Goal: Task Accomplishment & Management: Use online tool/utility

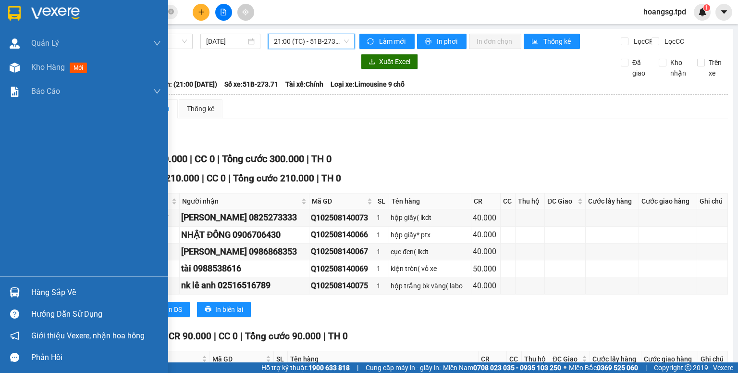
click at [35, 292] on div "Hàng sắp về" at bounding box center [96, 292] width 130 height 14
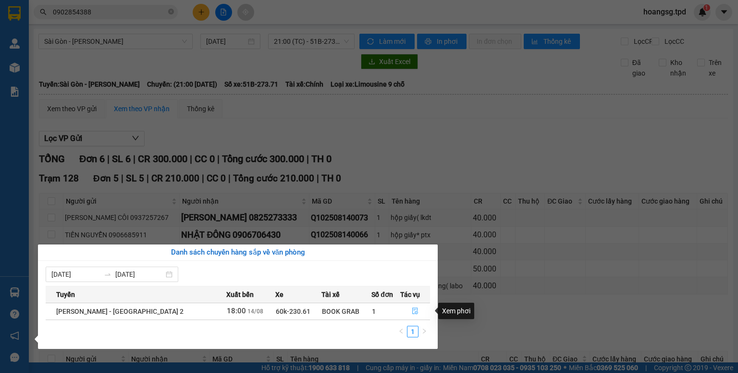
click at [407, 309] on button "button" at bounding box center [415, 310] width 29 height 15
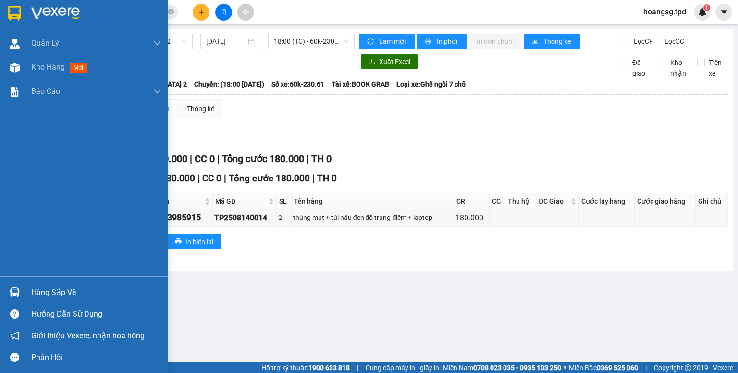
click at [39, 285] on div "Hàng sắp về" at bounding box center [96, 292] width 130 height 14
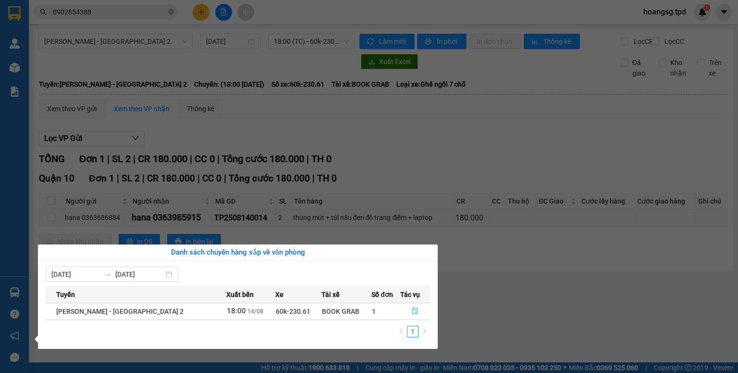
click at [412, 309] on icon "file-done" at bounding box center [415, 310] width 7 height 7
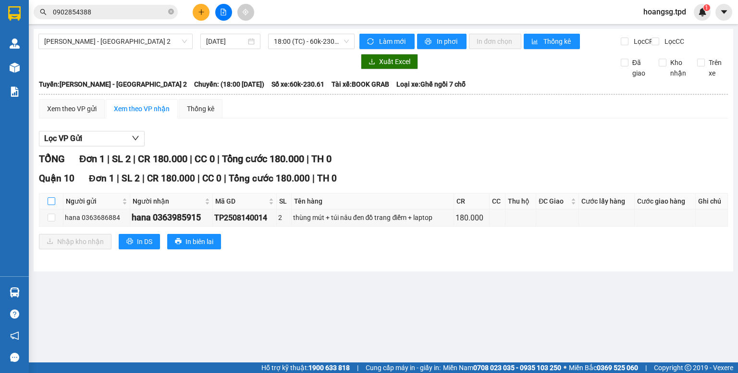
click at [50, 205] on input "checkbox" at bounding box center [52, 201] width 8 height 8
checkbox input "true"
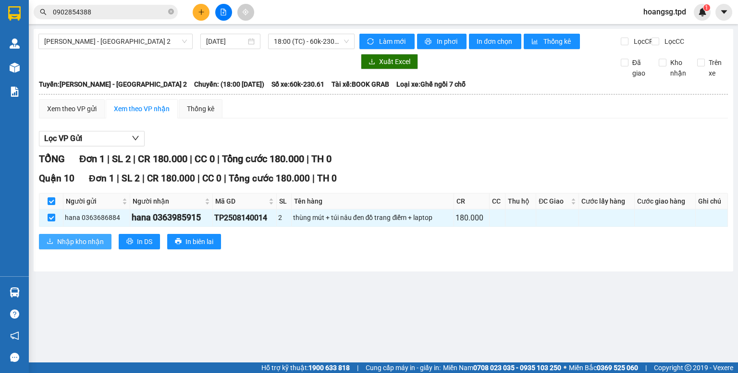
click at [56, 249] on button "Nhập kho nhận" at bounding box center [75, 241] width 73 height 15
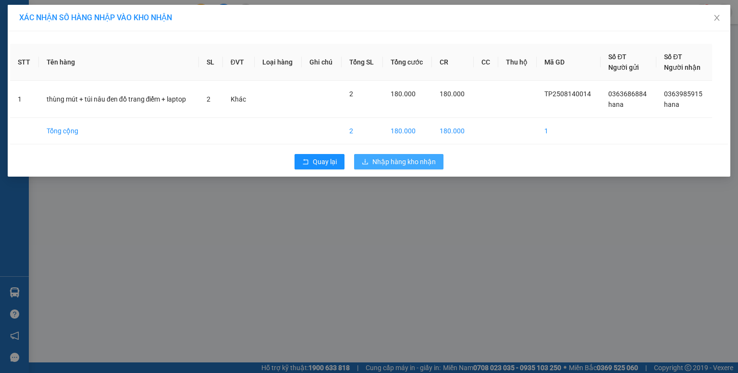
drag, startPoint x: 362, startPoint y: 165, endPoint x: 356, endPoint y: 164, distance: 6.8
click at [362, 165] on button "Nhập hàng kho nhận" at bounding box center [398, 161] width 89 height 15
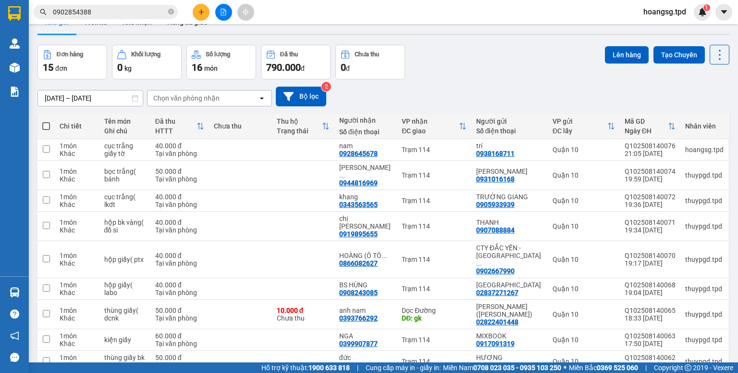
scroll to position [214, 0]
